Goal: Task Accomplishment & Management: Manage account settings

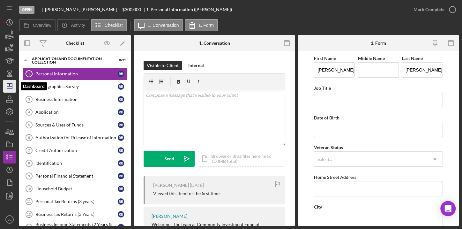
click at [12, 85] on polygon "button" at bounding box center [9, 86] width 5 height 5
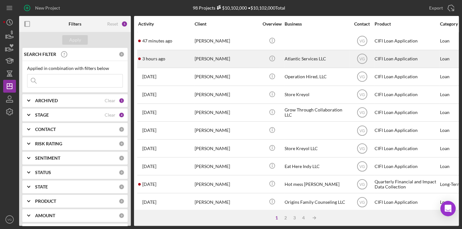
click at [217, 61] on div "[PERSON_NAME]" at bounding box center [226, 58] width 64 height 17
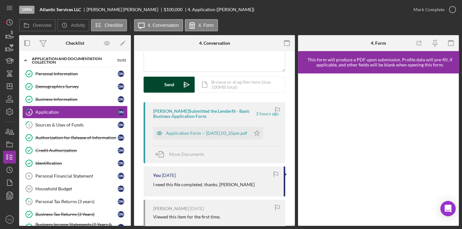
scroll to position [87, 0]
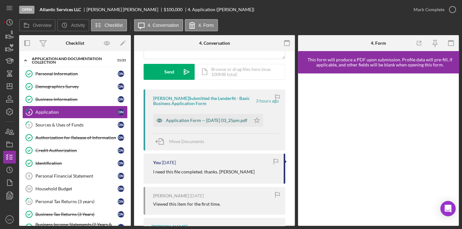
click at [172, 119] on div "Application Form -- [DATE] 03_25pm.pdf" at bounding box center [206, 120] width 81 height 5
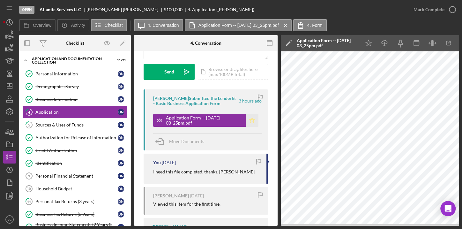
click at [249, 120] on icon "Icon/Star" at bounding box center [251, 120] width 13 height 13
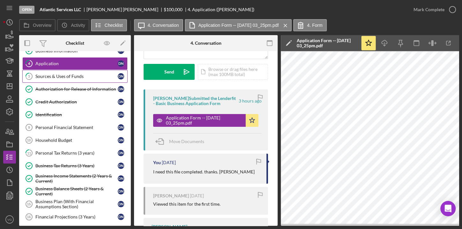
scroll to position [58, 0]
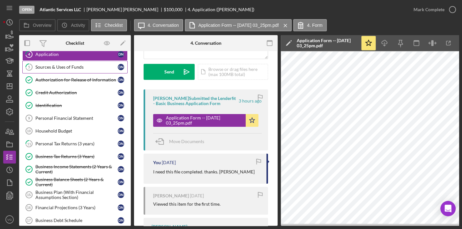
click at [58, 68] on div "Sources & Uses of Funds" at bounding box center [76, 66] width 82 height 5
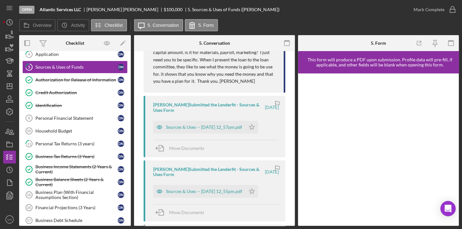
scroll to position [174, 0]
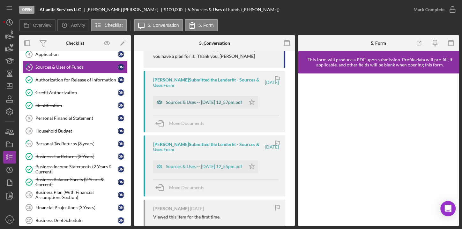
click at [194, 102] on div "Sources & Uses -- [DATE] 12_57pm.pdf" at bounding box center [204, 101] width 76 height 5
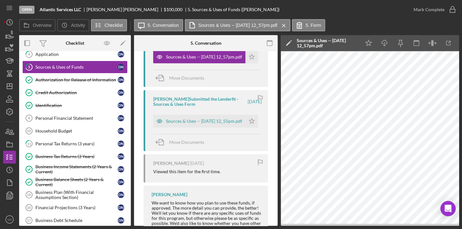
scroll to position [232, 0]
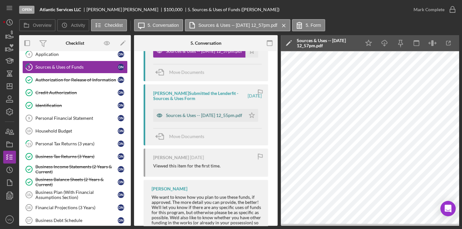
click at [206, 118] on div "Sources & Uses -- [DATE] 12_55pm.pdf" at bounding box center [204, 115] width 76 height 5
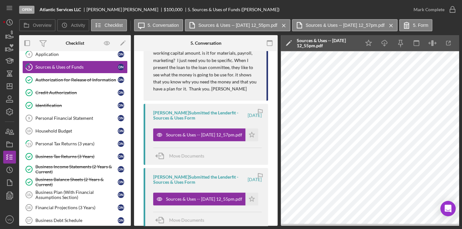
scroll to position [118, 0]
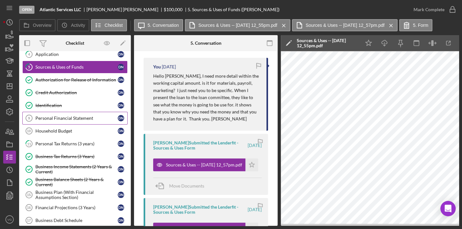
click at [75, 120] on link "Personal Financial Statement 9 Personal Financial Statement D N" at bounding box center [74, 118] width 105 height 13
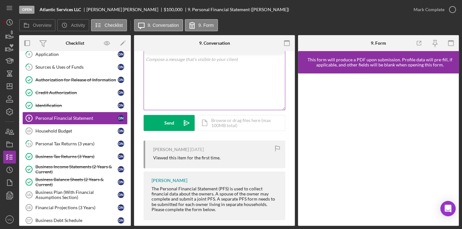
scroll to position [42, 0]
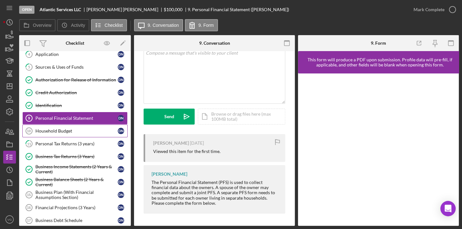
click at [68, 130] on div "Household Budget" at bounding box center [76, 130] width 82 height 5
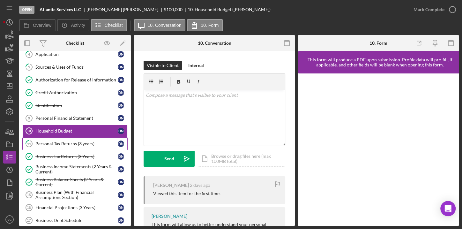
click at [72, 143] on div "Personal Tax Returns (3 years)" at bounding box center [76, 143] width 82 height 5
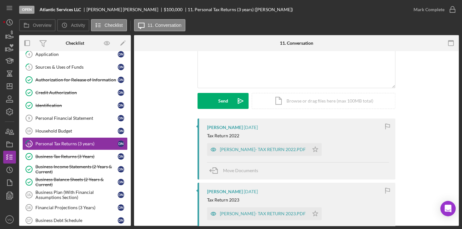
scroll to position [87, 0]
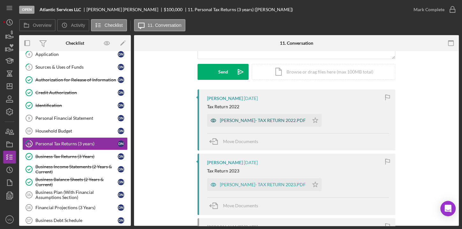
click at [268, 121] on div "[PERSON_NAME]- TAX RETURN 2022.PDF" at bounding box center [263, 120] width 86 height 5
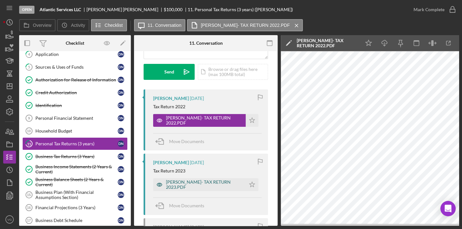
click at [204, 185] on div "[PERSON_NAME]- TAX RETURN 2023.PDF" at bounding box center [204, 184] width 77 height 10
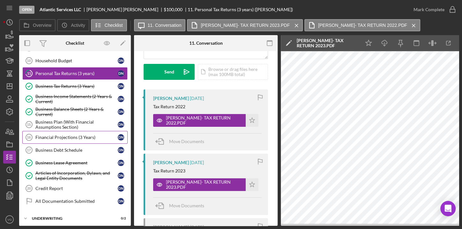
scroll to position [128, 0]
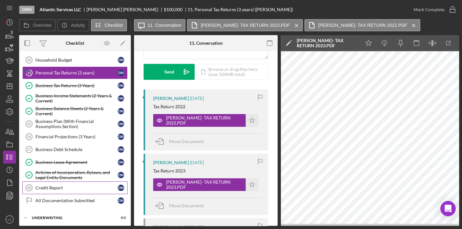
click at [64, 186] on div "Credit Report" at bounding box center [76, 187] width 82 height 5
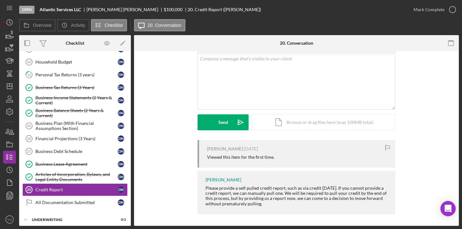
scroll to position [37, 0]
click at [57, 150] on div "Business Debt Schedule" at bounding box center [76, 151] width 82 height 5
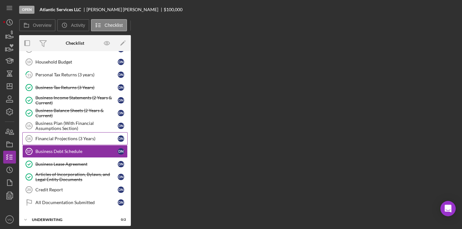
scroll to position [127, 0]
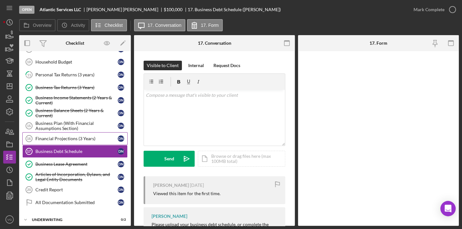
click at [58, 137] on div "Financial Projections (3 Years)" at bounding box center [76, 138] width 82 height 5
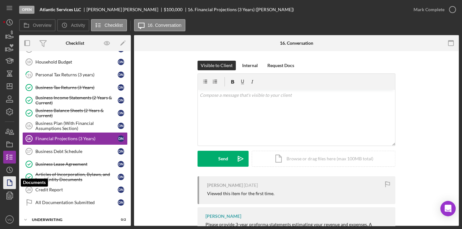
click at [8, 181] on icon "button" at bounding box center [10, 182] width 16 height 16
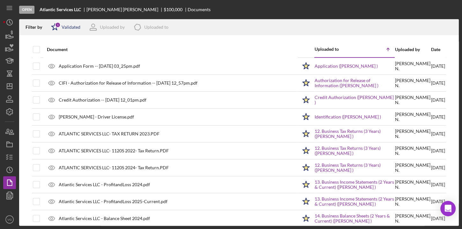
click at [73, 30] on div "Icon/Star 1 Validated" at bounding box center [63, 27] width 33 height 16
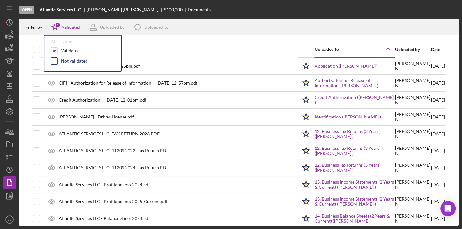
click at [52, 62] on input "checkbox" at bounding box center [54, 61] width 6 height 6
checkbox input "true"
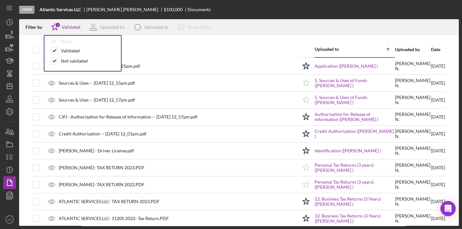
click at [138, 43] on div "Document" at bounding box center [172, 49] width 250 height 15
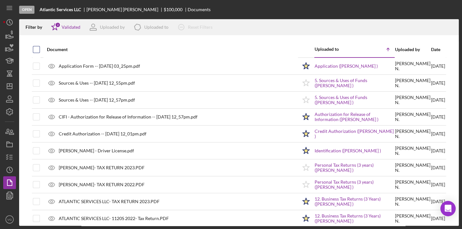
click at [38, 50] on input "checkbox" at bounding box center [36, 49] width 6 height 6
checkbox input "true"
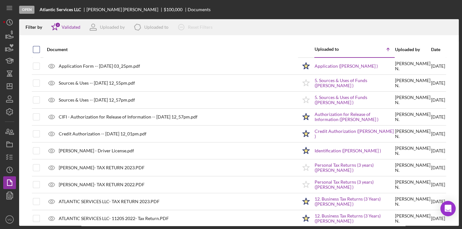
checkbox input "true"
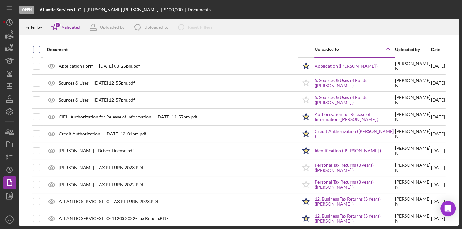
checkbox input "true"
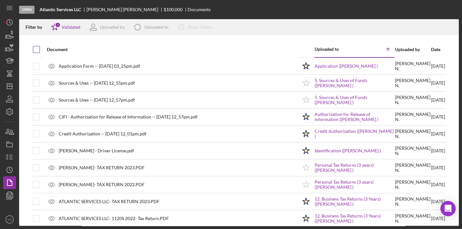
checkbox input "true"
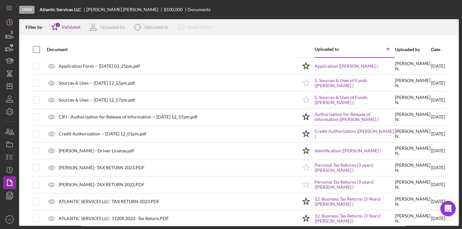
checkbox input "true"
click at [452, 27] on icon "Icon/Download" at bounding box center [450, 27] width 14 height 14
